Goal: Information Seeking & Learning: Learn about a topic

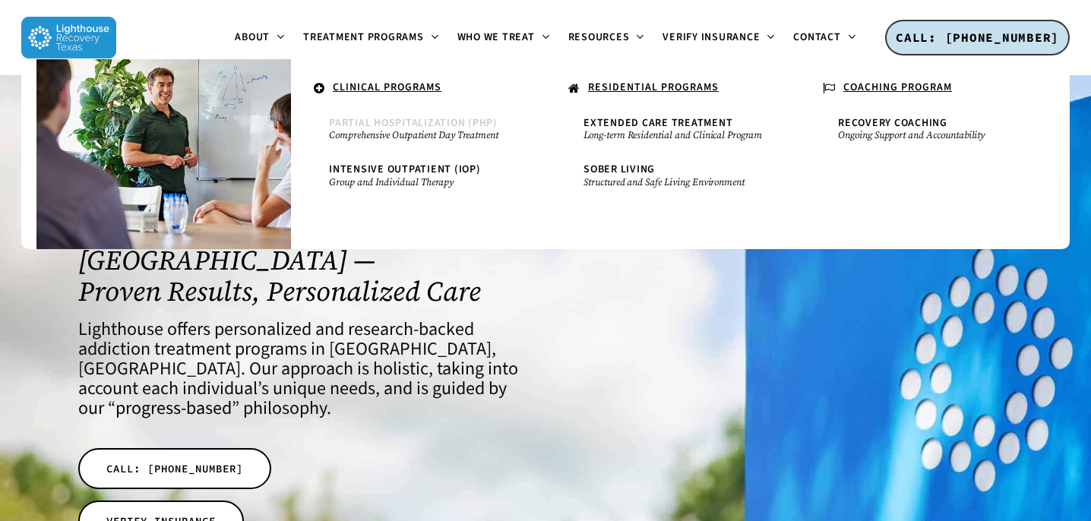
click at [390, 124] on span "Partial Hospitalization (PHP)" at bounding box center [413, 123] width 169 height 15
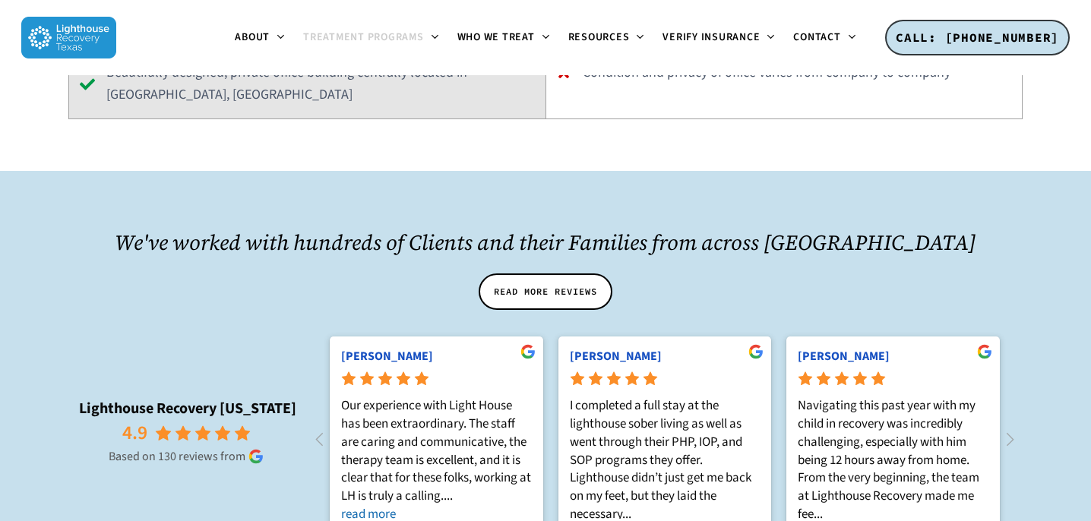
scroll to position [3312, 0]
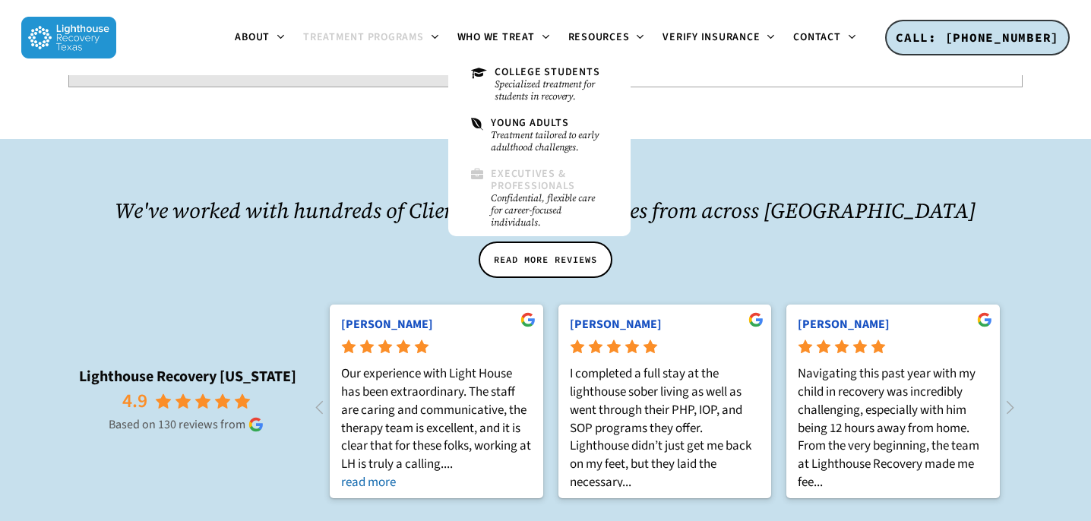
click at [522, 174] on span "Executives & Professionals" at bounding box center [533, 179] width 84 height 27
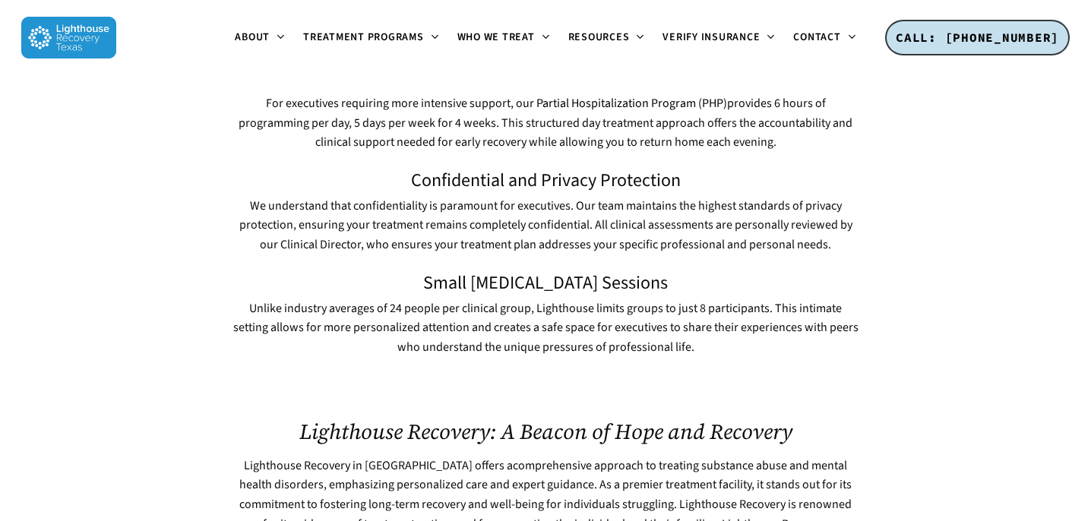
scroll to position [1031, 0]
